Goal: Information Seeking & Learning: Learn about a topic

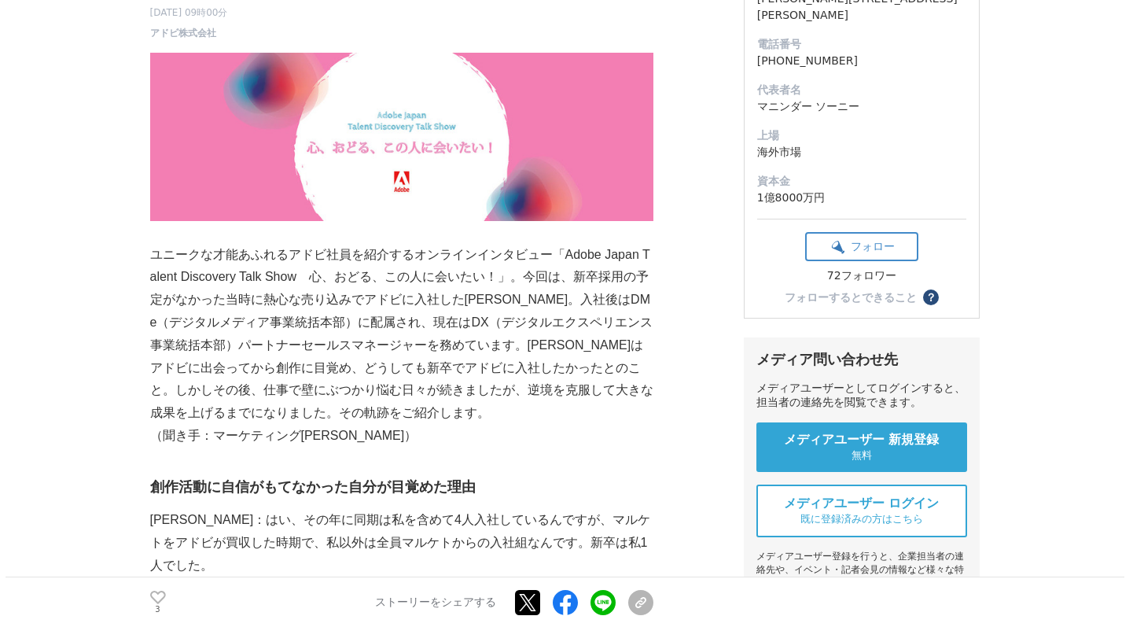
scroll to position [308, 0]
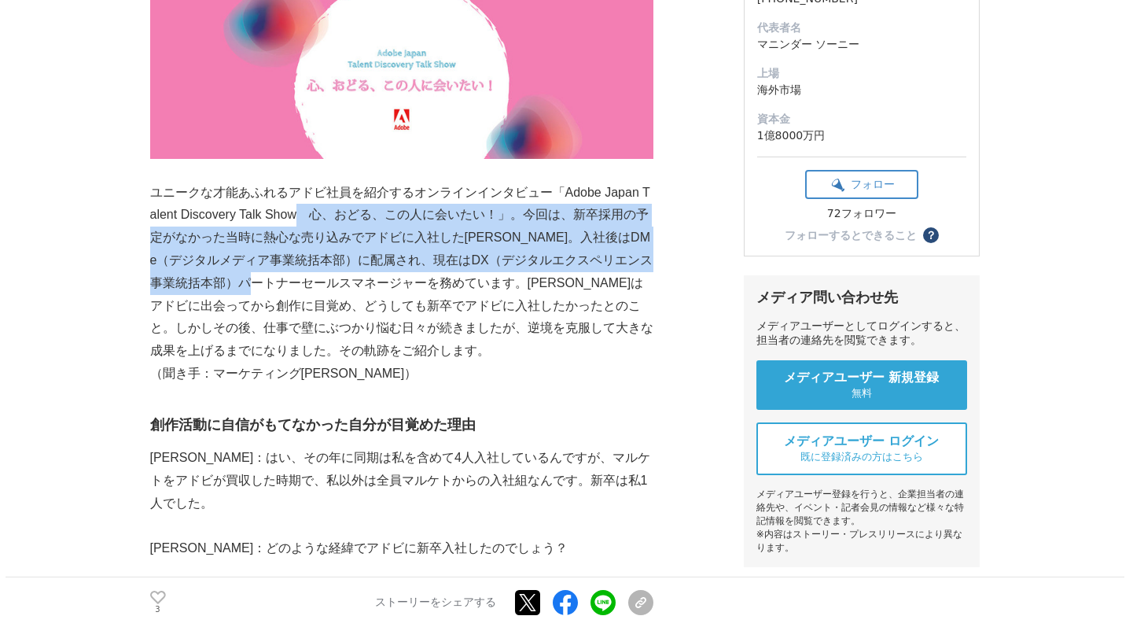
drag, startPoint x: 303, startPoint y: 207, endPoint x: 329, endPoint y: 289, distance: 86.0
click at [329, 289] on p "ユニークな才能あふれるアドビ社員を紹介するオンラインインタビュー「Adobe Japan Talent Discovery Talk Show　心、おどる、こ…" at bounding box center [401, 272] width 503 height 181
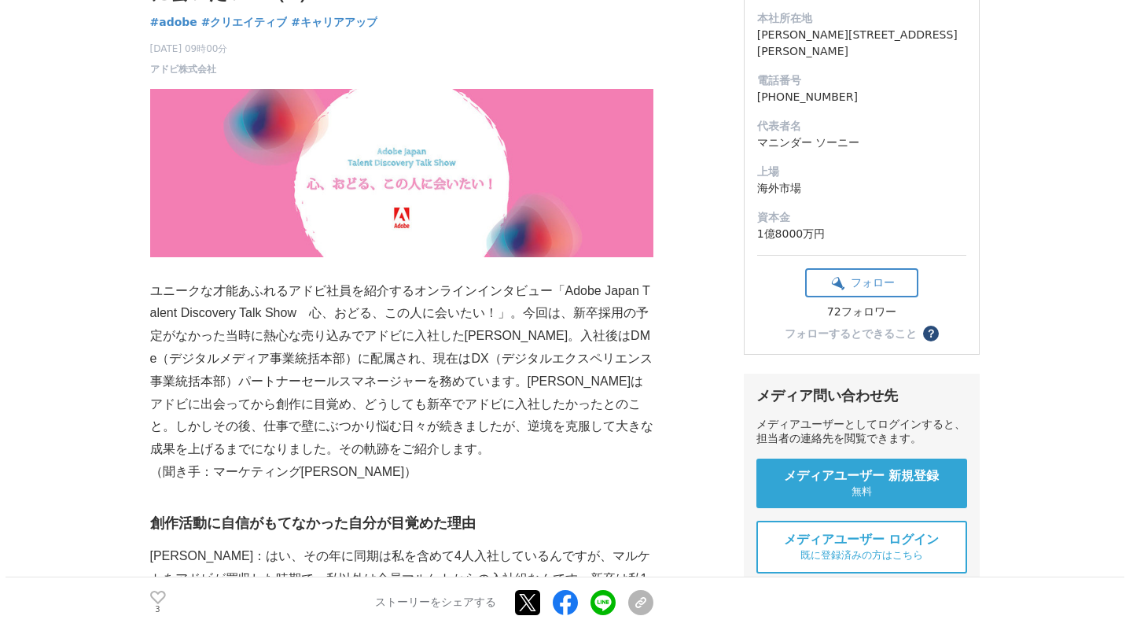
scroll to position [322, 0]
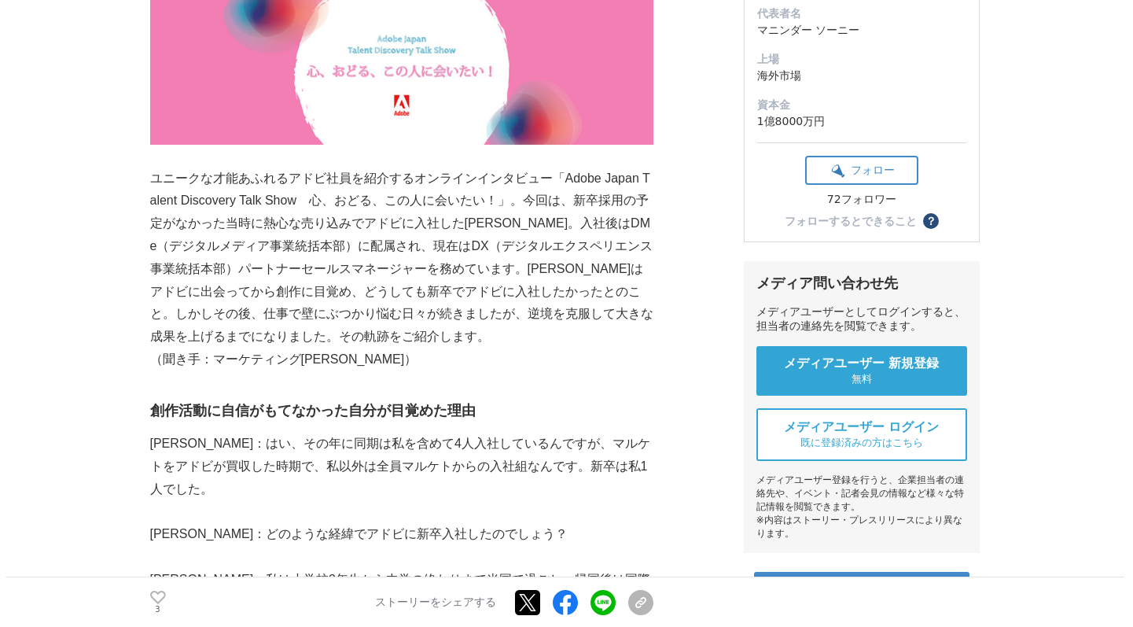
click at [318, 234] on p "ユニークな才能あふれるアドビ社員を紹介するオンラインインタビュー「Adobe Japan Talent Discovery Talk Show　心、おどる、こ…" at bounding box center [401, 257] width 503 height 181
click at [300, 223] on p "ユニークな才能あふれるアドビ社員を紹介するオンラインインタビュー「Adobe Japan Talent Discovery Talk Show　心、おどる、こ…" at bounding box center [401, 257] width 503 height 181
click at [243, 224] on p "ユニークな才能あふれるアドビ社員を紹介するオンラインインタビュー「Adobe Japan Talent Discovery Talk Show　心、おどる、こ…" at bounding box center [401, 257] width 503 height 181
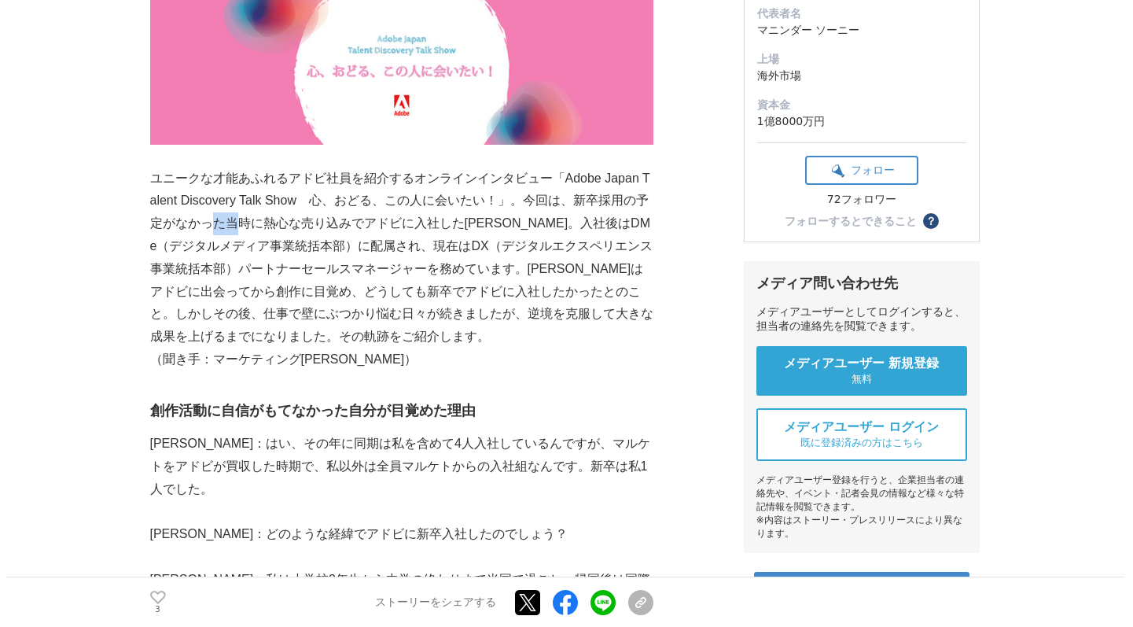
drag, startPoint x: 210, startPoint y: 226, endPoint x: 243, endPoint y: 225, distance: 33.1
click at [243, 225] on p "ユニークな才能あふれるアドビ社員を紹介するオンラインインタビュー「Adobe Japan Talent Discovery Talk Show　心、おどる、こ…" at bounding box center [401, 257] width 503 height 181
drag, startPoint x: 229, startPoint y: 222, endPoint x: 372, endPoint y: 223, distance: 143.1
click at [372, 223] on p "ユニークな才能あふれるアドビ社員を紹介するオンラインインタビュー「Adobe Japan Talent Discovery Talk Show　心、おどる、こ…" at bounding box center [401, 257] width 503 height 181
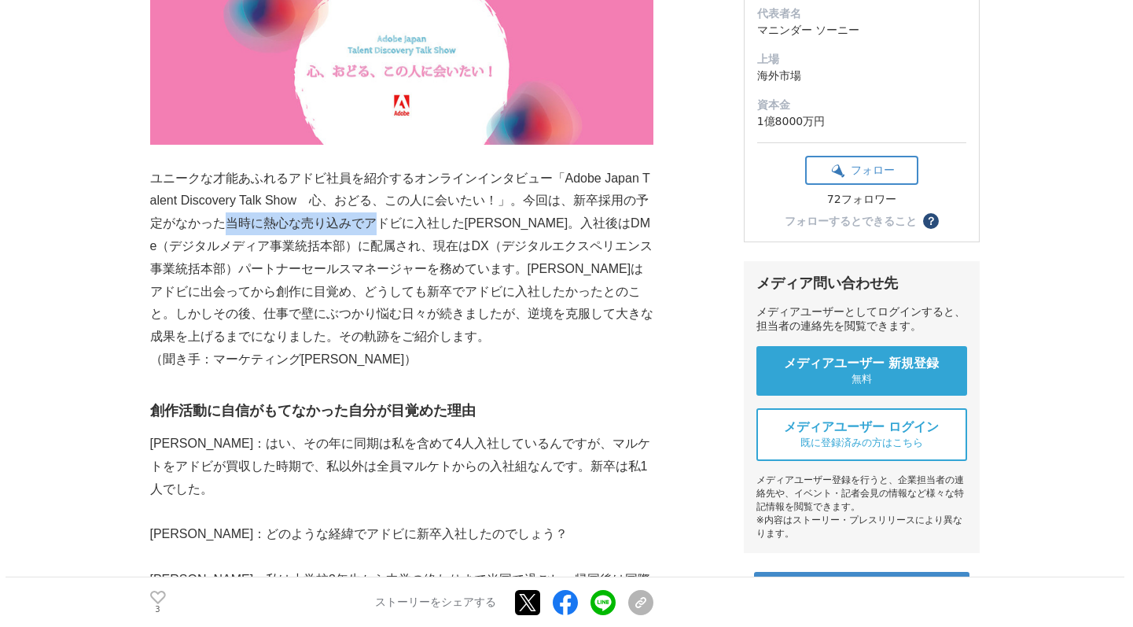
click at [372, 223] on p "ユニークな才能あふれるアドビ社員を紹介するオンラインインタビュー「Adobe Japan Talent Discovery Talk Show　心、おどる、こ…" at bounding box center [401, 257] width 503 height 181
click at [371, 245] on p "ユニークな才能あふれるアドビ社員を紹介するオンラインインタビュー「Adobe Japan Talent Discovery Talk Show　心、おどる、こ…" at bounding box center [401, 257] width 503 height 181
click at [370, 247] on p "ユニークな才能あふれるアドビ社員を紹介するオンラインインタビュー「Adobe Japan Talent Discovery Talk Show　心、おどる、こ…" at bounding box center [401, 257] width 503 height 181
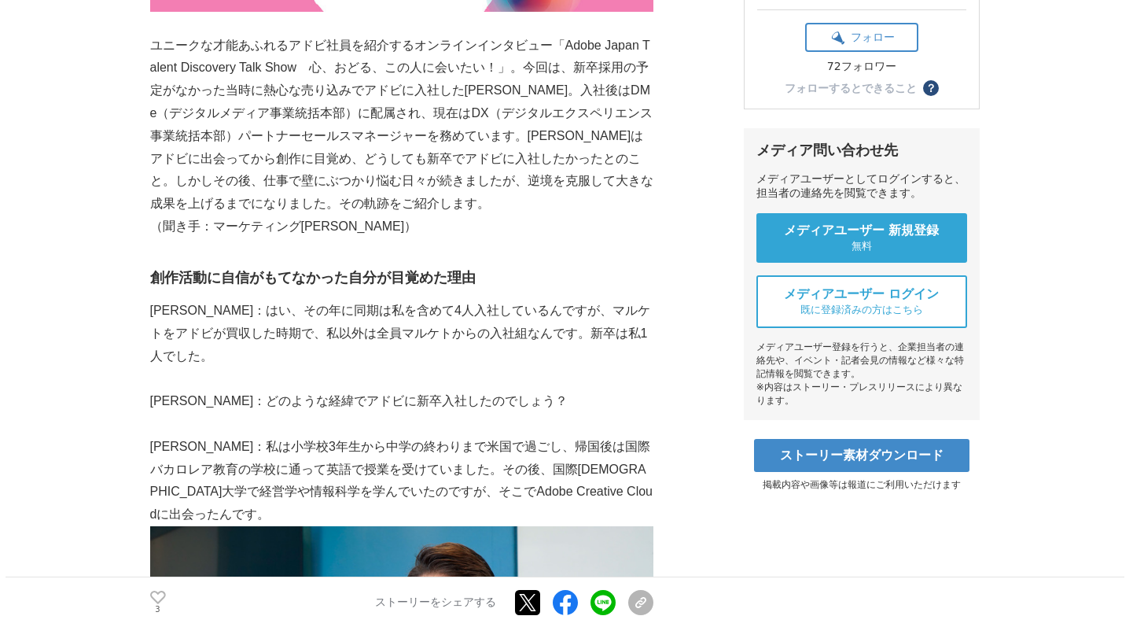
scroll to position [457, 0]
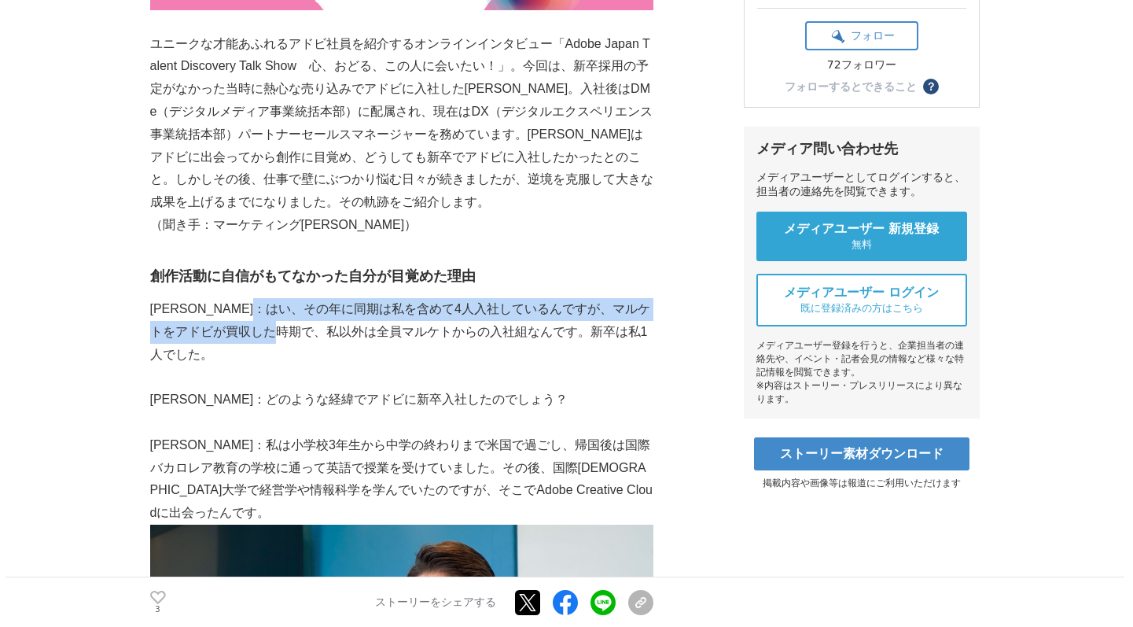
drag, startPoint x: 317, startPoint y: 314, endPoint x: 338, endPoint y: 329, distance: 26.0
click at [338, 329] on p "[PERSON_NAME]：はい、その年に同期は私を含めて4人入社しているんですが、マルケトをアドビが買収した時期で、私以外は全員マルケトからの入社組なんです…" at bounding box center [401, 332] width 503 height 68
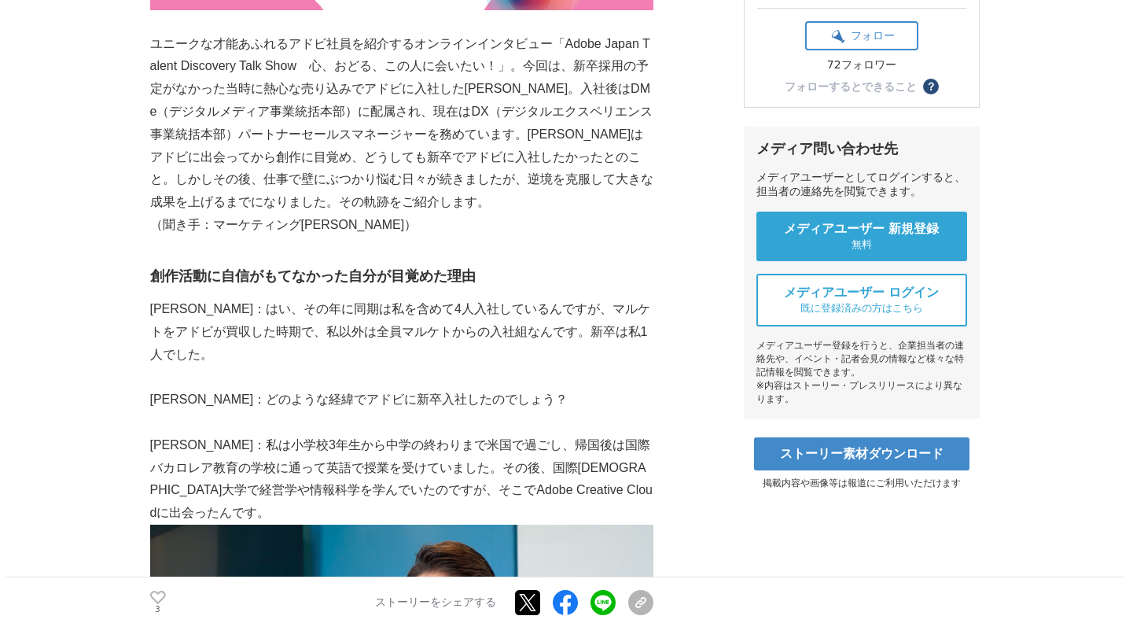
click at [337, 328] on p "[PERSON_NAME]：はい、その年に同期は私を含めて4人入社しているんですが、マルケトをアドビが買収した時期で、私以外は全員マルケトからの入社組なんです…" at bounding box center [401, 332] width 503 height 68
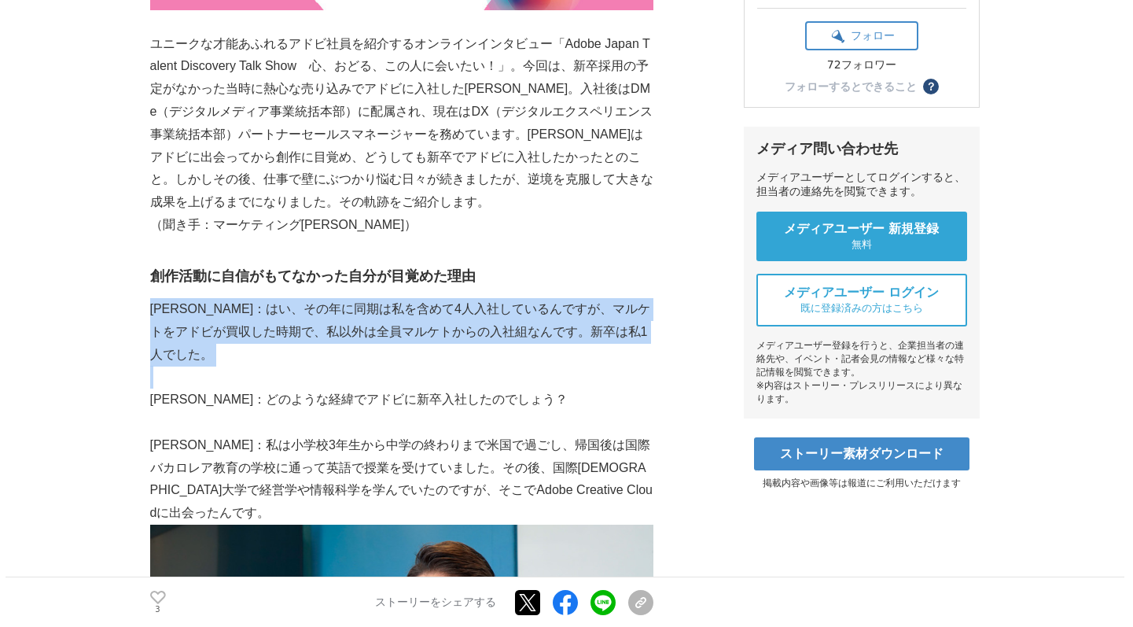
click at [337, 328] on p "[PERSON_NAME]：はい、その年に同期は私を含めて4人入社しているんですが、マルケトをアドビが買収した時期で、私以外は全員マルケトからの入社組なんです…" at bounding box center [401, 332] width 503 height 68
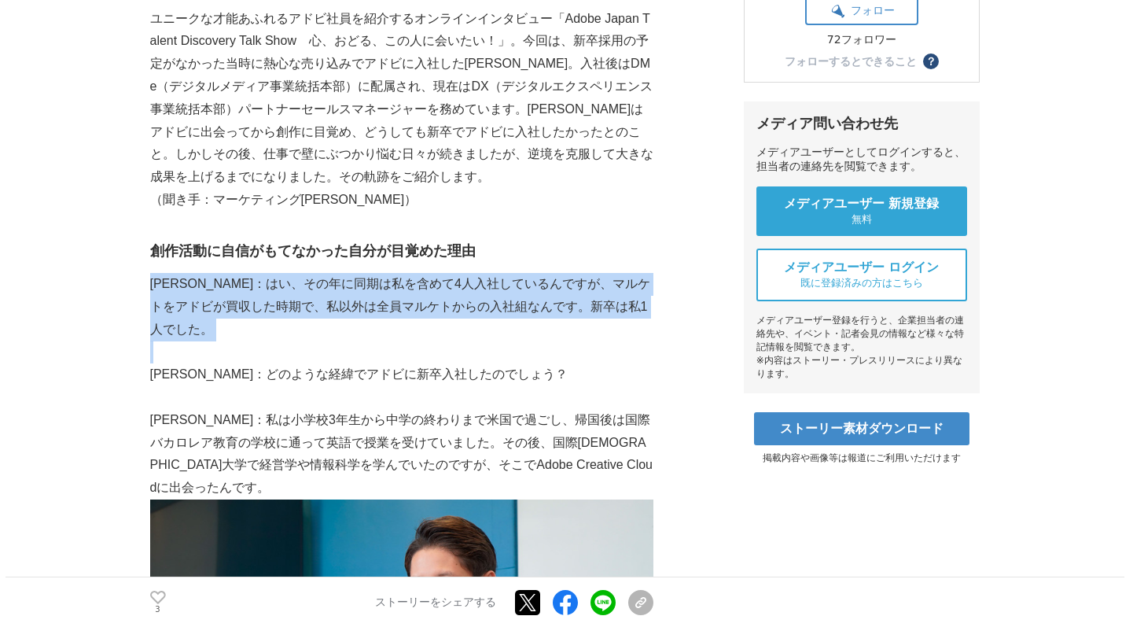
scroll to position [513, 0]
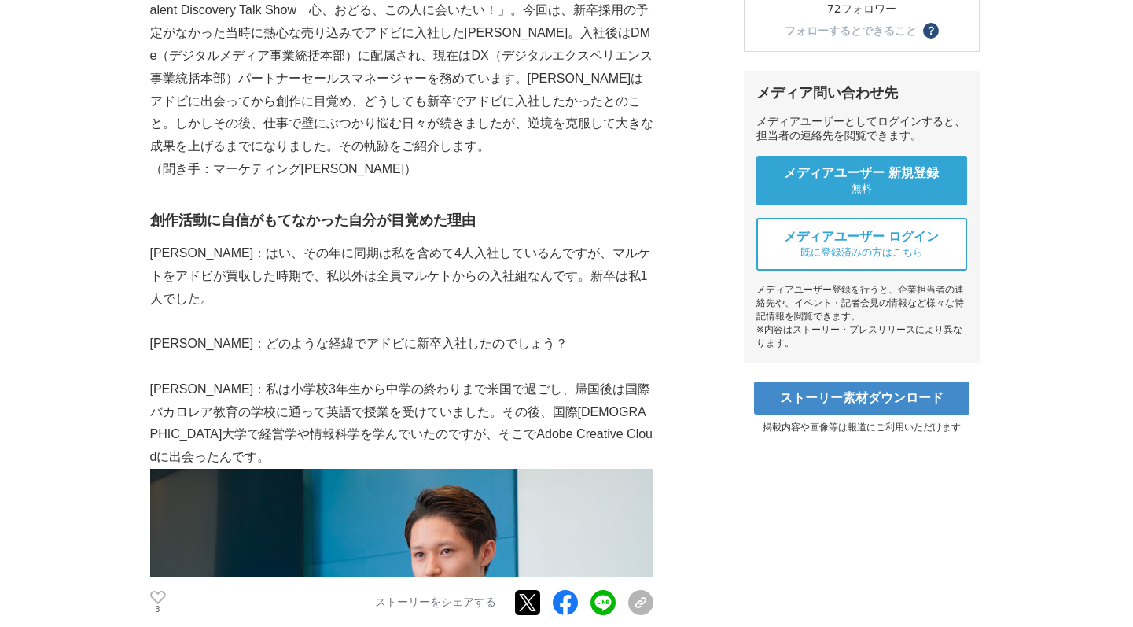
click at [311, 333] on p "[PERSON_NAME]：どのような経緯でアドビに新卒入社したのでしょう？" at bounding box center [401, 344] width 503 height 23
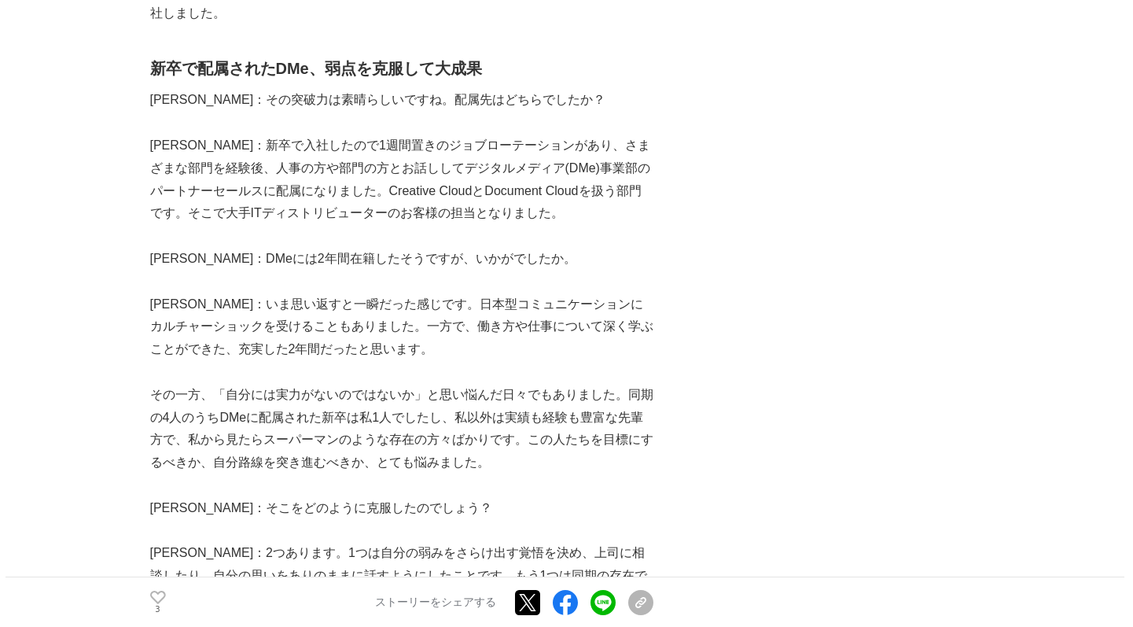
scroll to position [2127, 0]
click at [340, 383] on p "その一方、「自分には実力がないのではないか」と思い悩んだ日々でもありました。同期の4人のうちDMeに配属された新卒は私1人でしたし、私以外は実績も経験も豊富な…" at bounding box center [401, 428] width 503 height 90
click at [347, 383] on p "その一方、「自分には実力がないのではないか」と思い悩んだ日々でもありました。同期の4人のうちDMeに配属された新卒は私1人でしたし、私以外は実績も経験も豊富な…" at bounding box center [401, 428] width 503 height 90
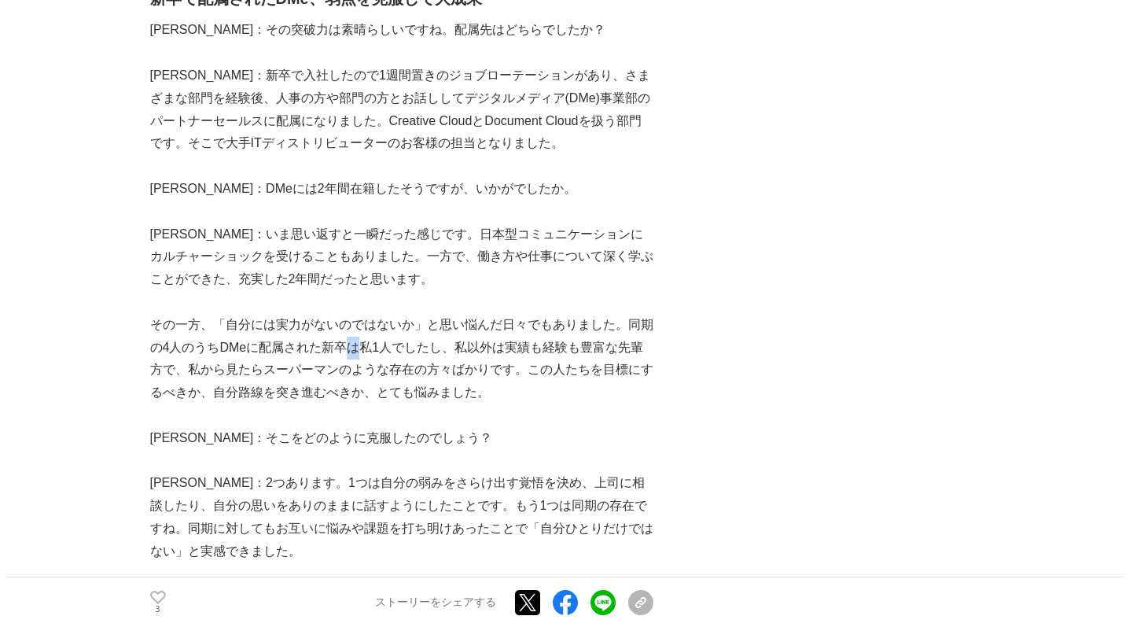
scroll to position [2386, 0]
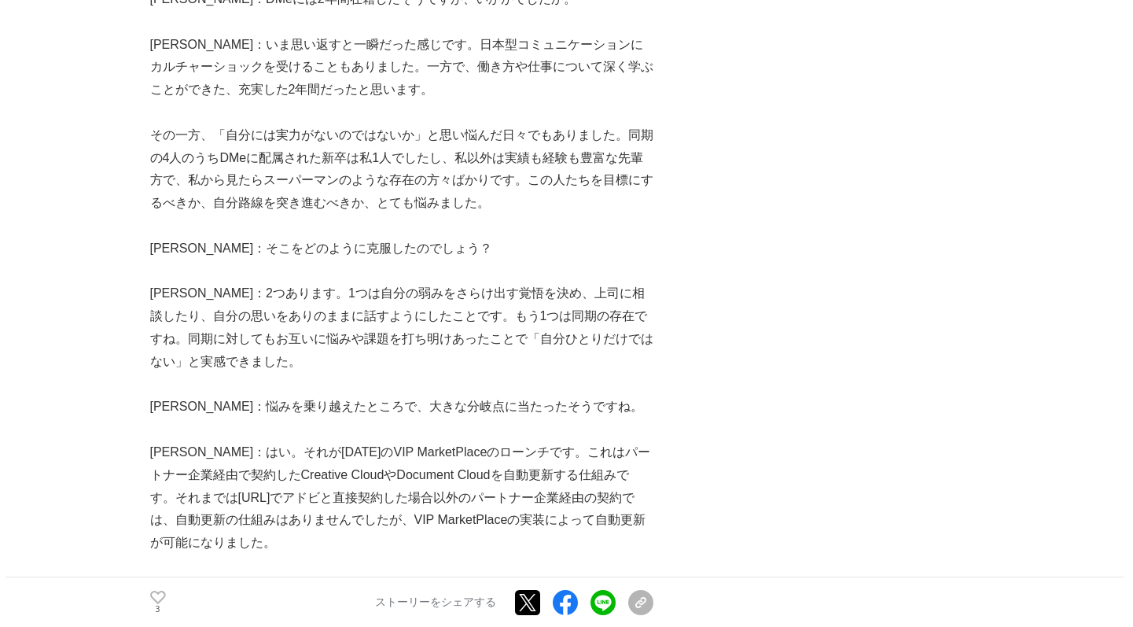
click at [360, 282] on p "[PERSON_NAME]：2つあります。1つは自分の弱みをさらけ出す覚悟を決め、上司に相談したり、自分の思いをありのままに話すようにしたことです。もう1つは…" at bounding box center [401, 327] width 503 height 90
click at [362, 441] on p "[PERSON_NAME]：はい。それが[DATE]のVIP MarketPlaceのローンチです。これはパートナー企業経由で契約したCreative Clo…" at bounding box center [401, 497] width 503 height 113
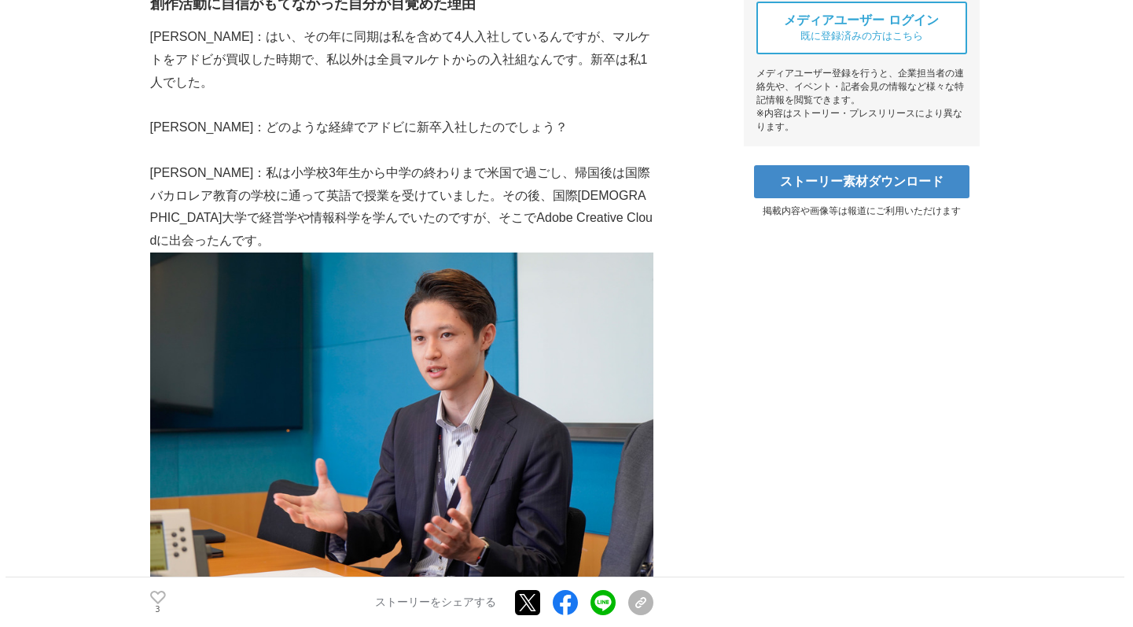
scroll to position [653, 0]
